Goal: Task Accomplishment & Management: Manage account settings

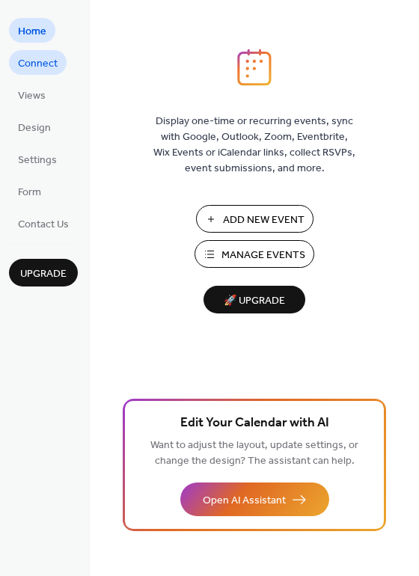
click at [45, 59] on span "Connect" at bounding box center [38, 64] width 40 height 16
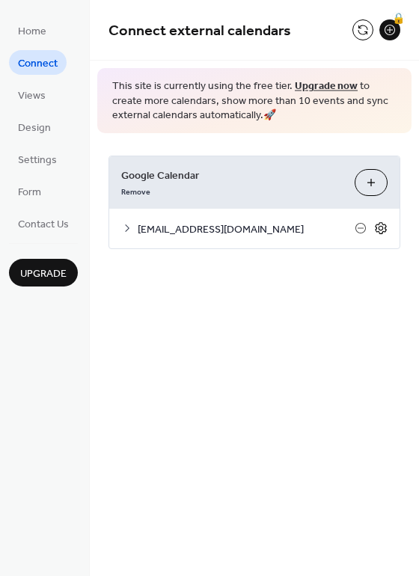
click at [384, 227] on icon at bounding box center [380, 227] width 13 height 13
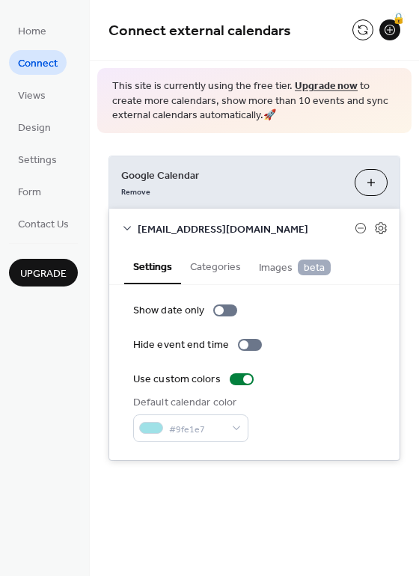
click at [222, 267] on button "Categories" at bounding box center [215, 265] width 69 height 34
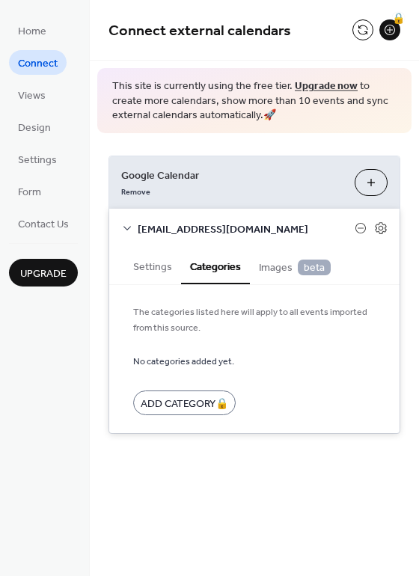
click at [159, 274] on button "Settings" at bounding box center [152, 265] width 57 height 34
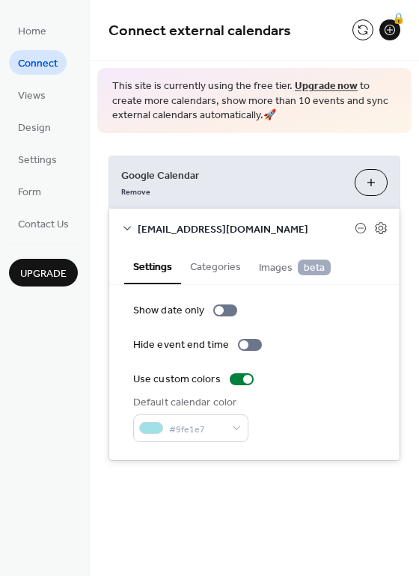
click at [131, 147] on div "Google Calendar Remove Choose Calendars [EMAIL_ADDRESS][DOMAIN_NAME] Settings C…" at bounding box center [254, 308] width 329 height 350
click at [35, 88] on span "Views" at bounding box center [32, 96] width 28 height 16
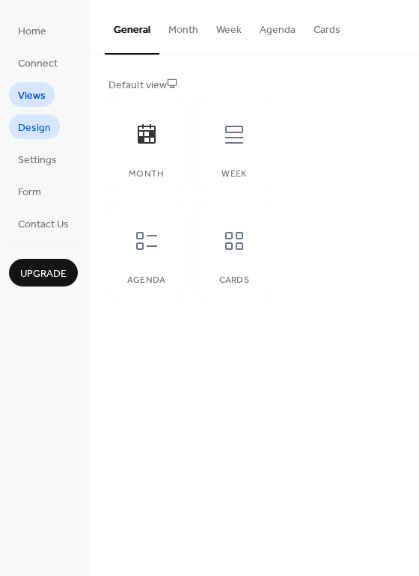
click at [38, 120] on span "Design" at bounding box center [34, 128] width 33 height 16
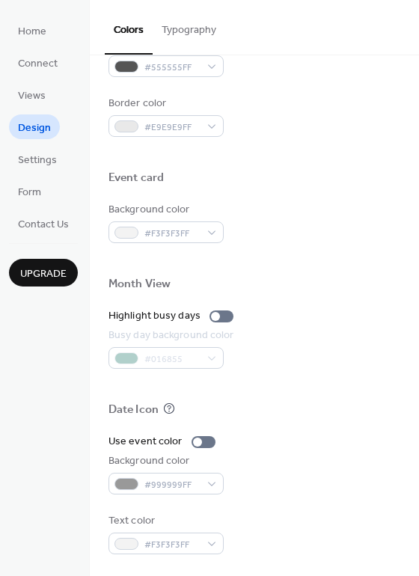
scroll to position [192, 0]
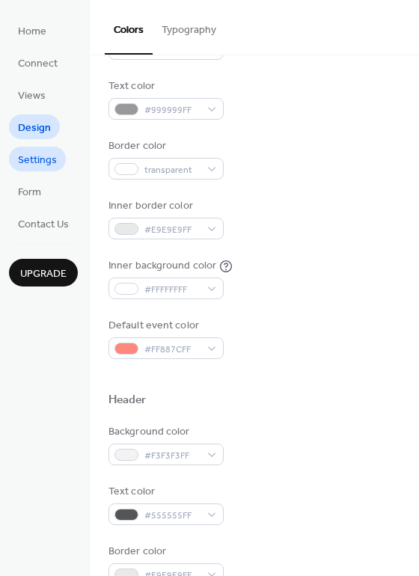
click at [56, 159] on link "Settings" at bounding box center [37, 159] width 57 height 25
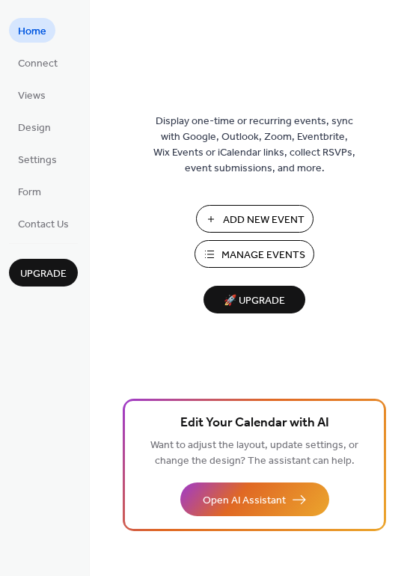
click at [258, 299] on span "🚀 Upgrade" at bounding box center [254, 301] width 84 height 20
click at [272, 253] on span "Manage Events" at bounding box center [263, 256] width 84 height 16
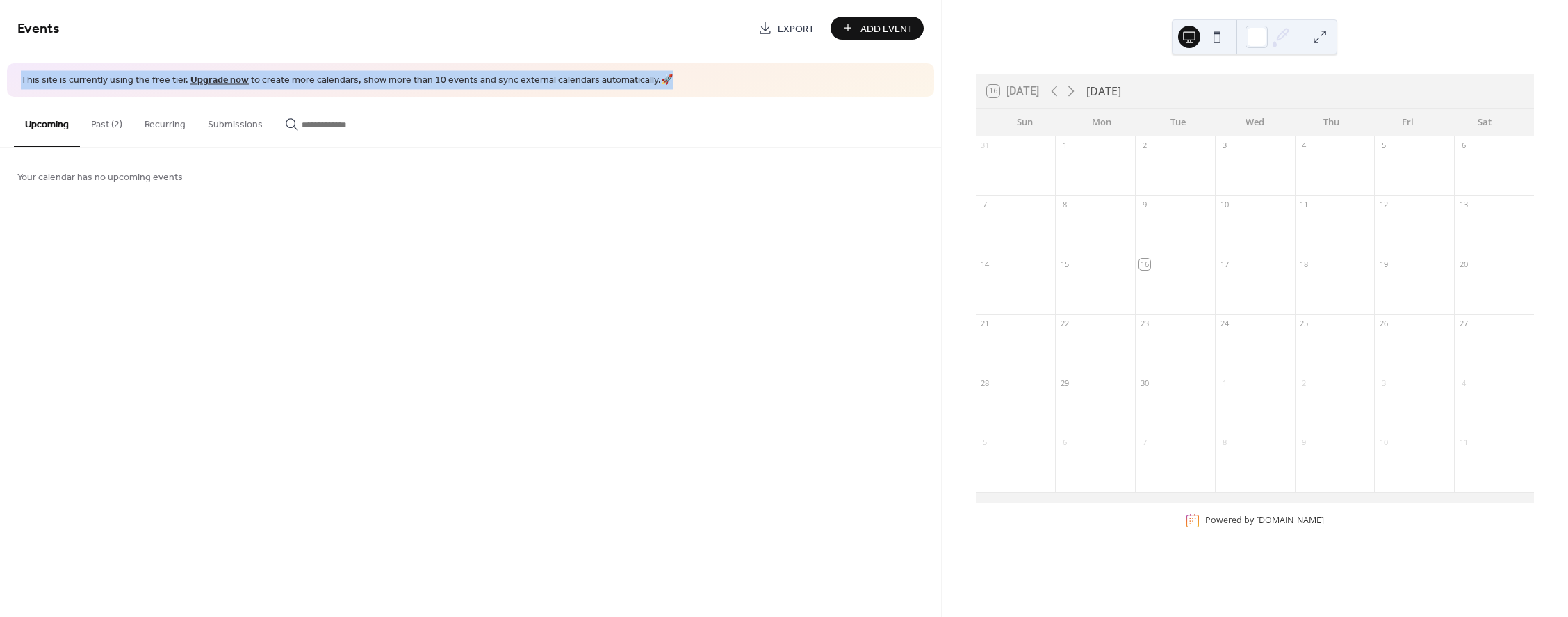
drag, startPoint x: 670, startPoint y: 80, endPoint x: 9, endPoint y: 76, distance: 661.0
click at [9, 76] on div "This site is currently using the free tier. Upgrade now to create more calendar…" at bounding box center [470, 80] width 927 height 33
copy span "This site is currently using the free tier. Upgrade now to create more calendar…"
click at [224, 81] on link "Upgrade now" at bounding box center [219, 80] width 59 height 19
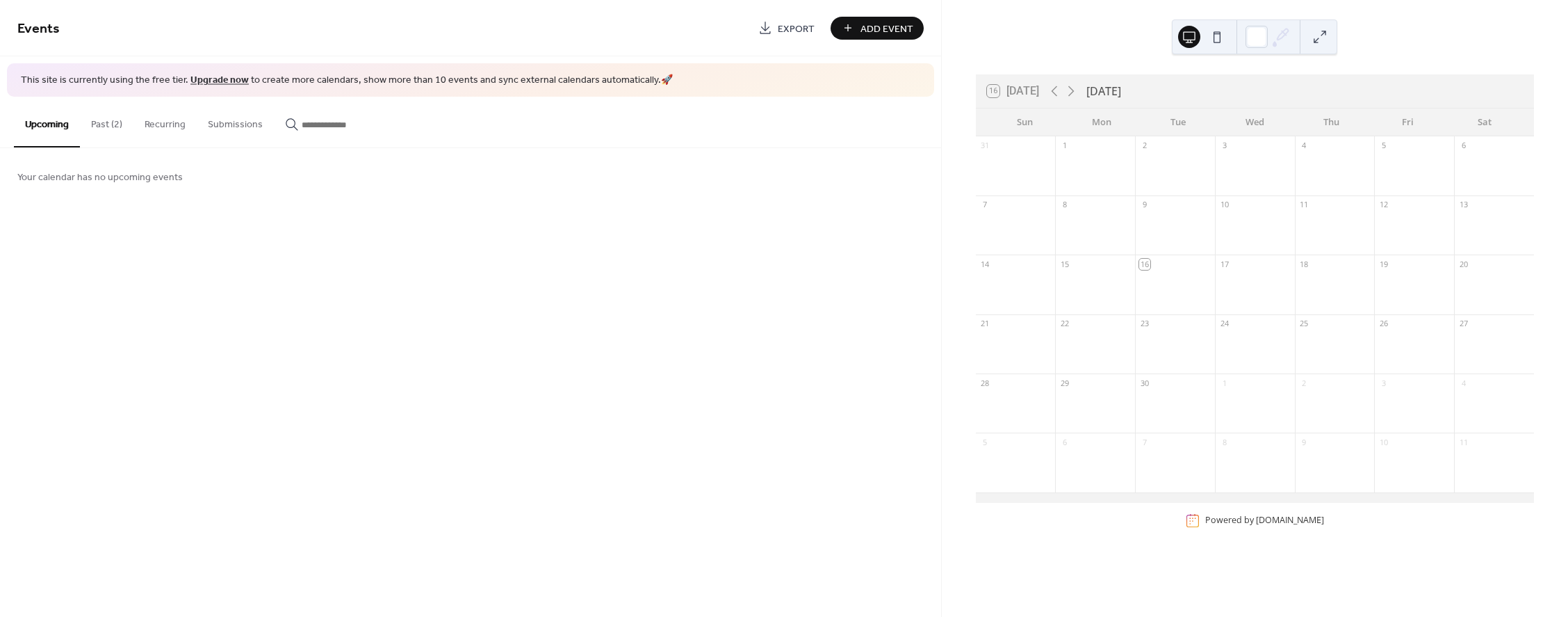
click at [102, 116] on button "Past (2)" at bounding box center [107, 121] width 54 height 49
click at [170, 119] on button "Recurring" at bounding box center [165, 121] width 63 height 49
click at [220, 115] on button "Submissions" at bounding box center [235, 121] width 77 height 49
click at [50, 119] on button "Upcoming" at bounding box center [46, 121] width 66 height 49
click at [1297, 519] on link "[DOMAIN_NAME]" at bounding box center [1289, 520] width 68 height 12
